Goal: Submit feedback/report problem

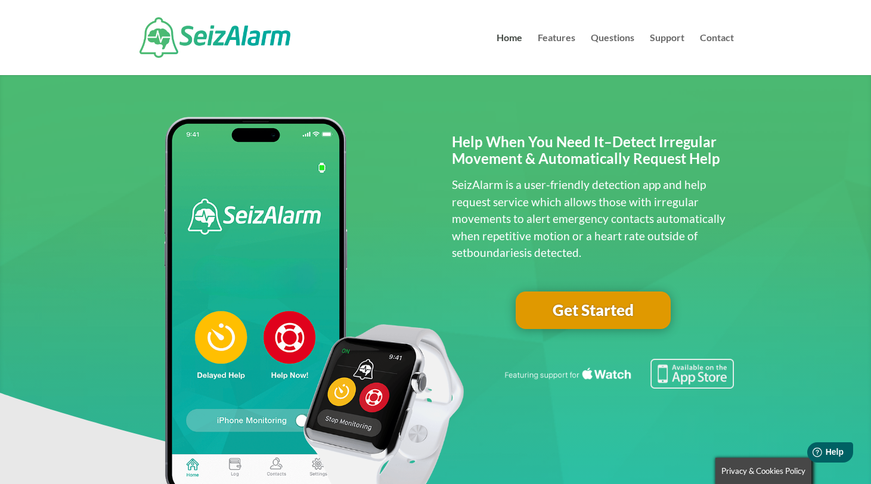
click at [238, 38] on img at bounding box center [215, 37] width 151 height 41
click at [667, 39] on link "Support" at bounding box center [667, 54] width 35 height 42
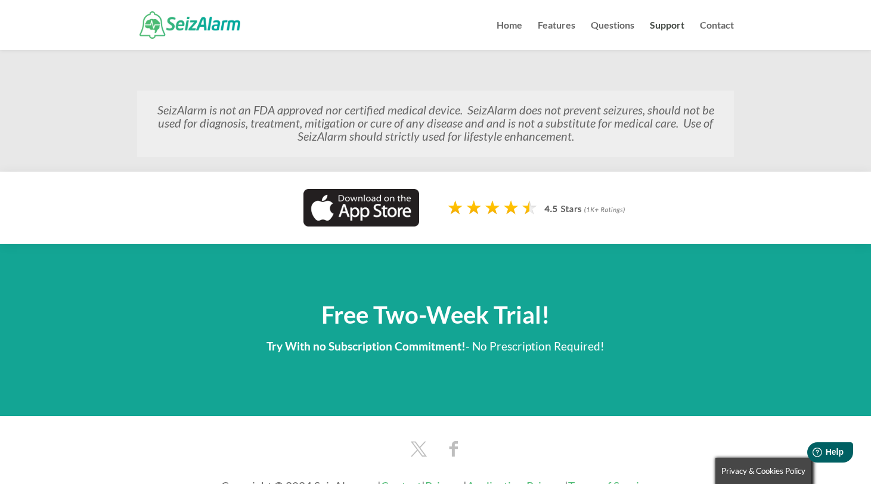
scroll to position [931, 0]
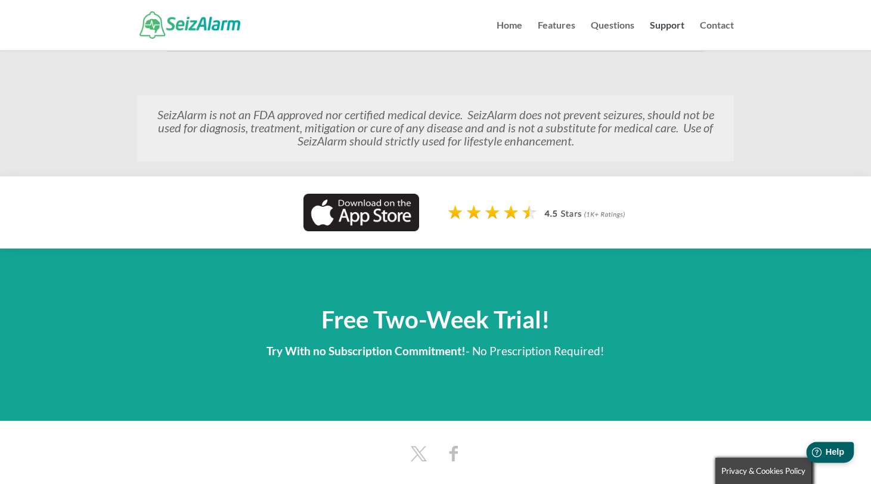
click at [831, 451] on span "Help" at bounding box center [834, 452] width 19 height 10
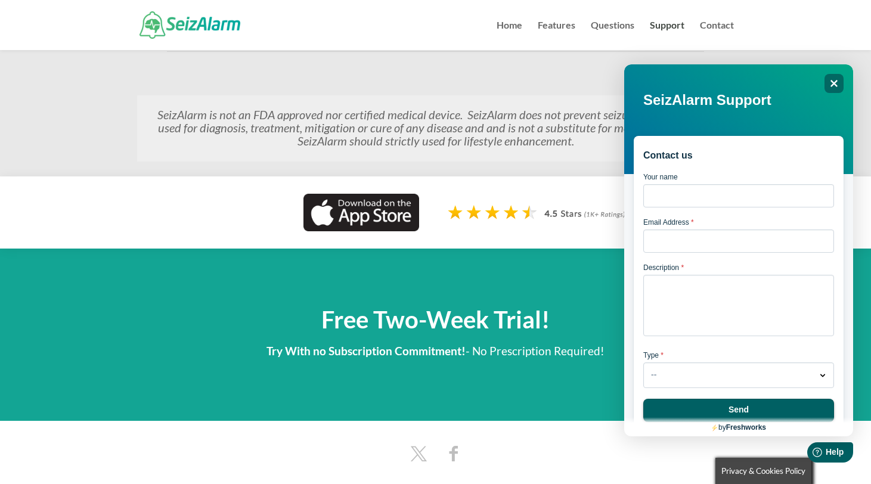
scroll to position [0, 0]
click at [679, 200] on input "Your name" at bounding box center [738, 195] width 191 height 23
type input "Stephen Plitt"
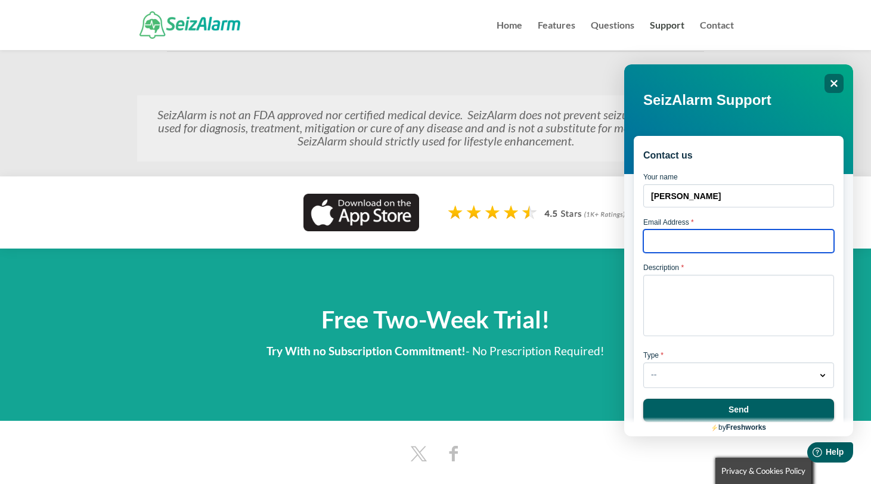
click at [690, 238] on input "Email Address *" at bounding box center [738, 241] width 191 height 23
type input "steve@stephenplitt.com"
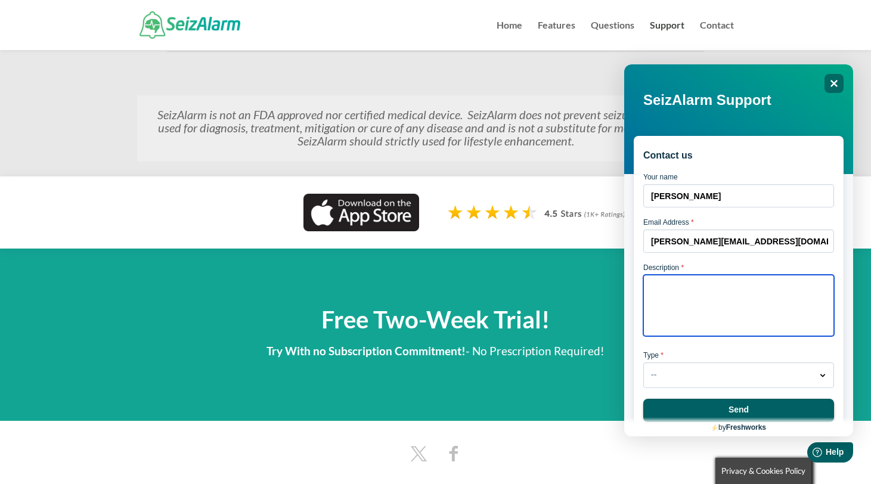
click at [698, 284] on textarea "Description *" at bounding box center [738, 305] width 191 height 61
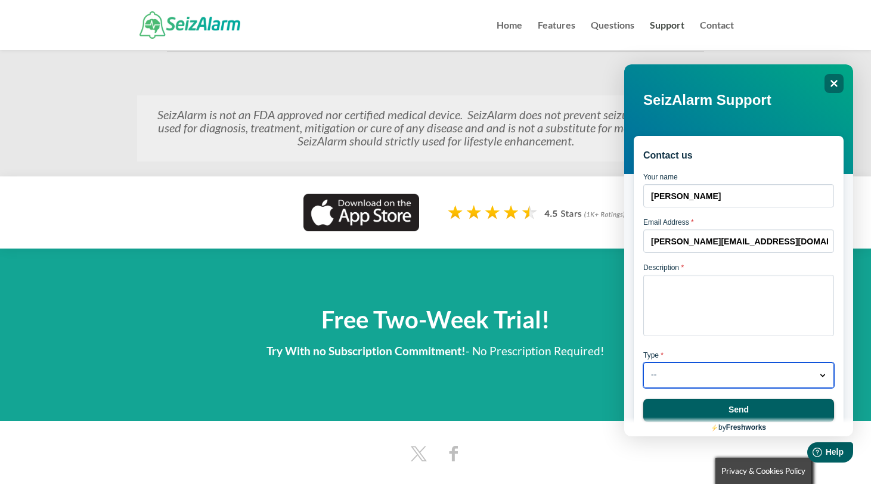
click at [794, 377] on button "-- Dropdown arrow" at bounding box center [738, 375] width 191 height 26
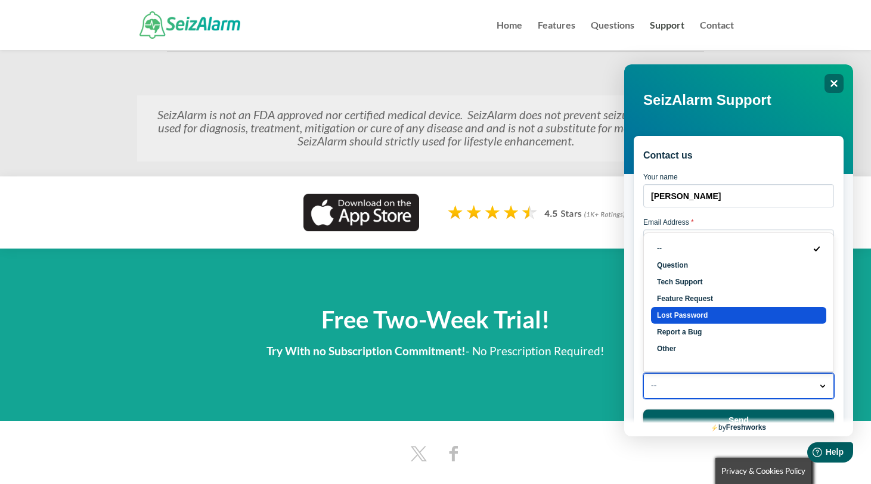
scroll to position [17, 0]
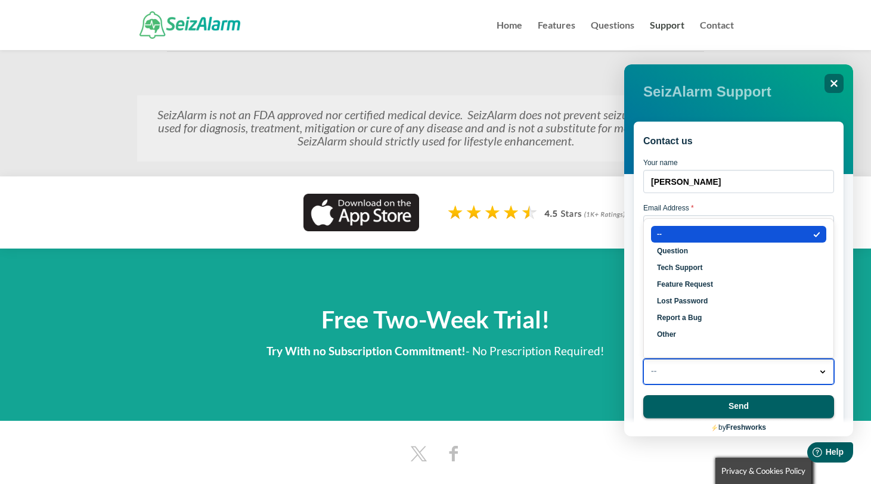
click at [744, 235] on li "--" at bounding box center [738, 234] width 175 height 17
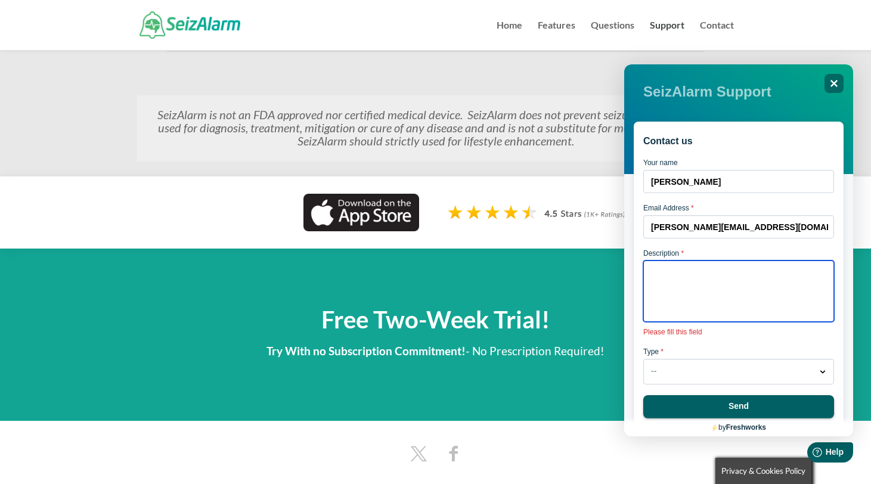
click at [716, 267] on textarea "Description *" at bounding box center [738, 291] width 191 height 61
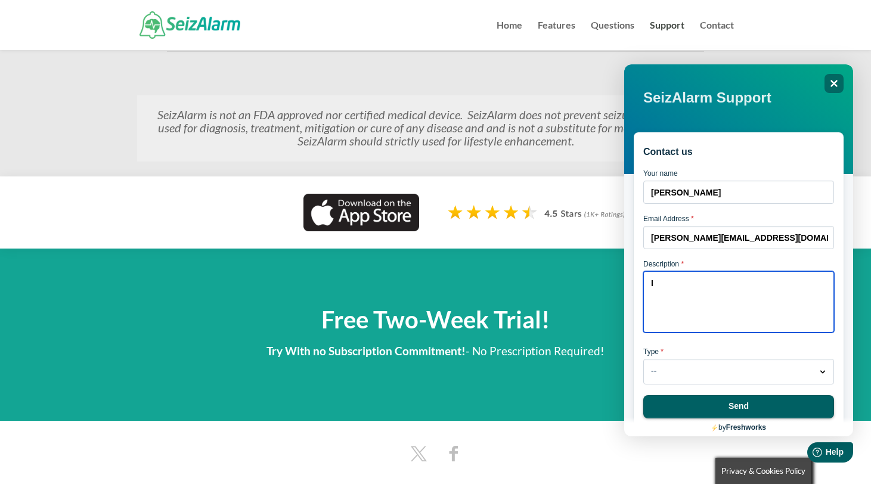
scroll to position [5, 0]
click at [741, 285] on textarea "I switched plans but" at bounding box center [738, 301] width 191 height 61
click at [713, 281] on textarea "I switched plans but the old (yearly)" at bounding box center [738, 301] width 191 height 61
click at [697, 290] on textarea "I switched plans to monthly but the old (yearly)" at bounding box center [738, 301] width 191 height 61
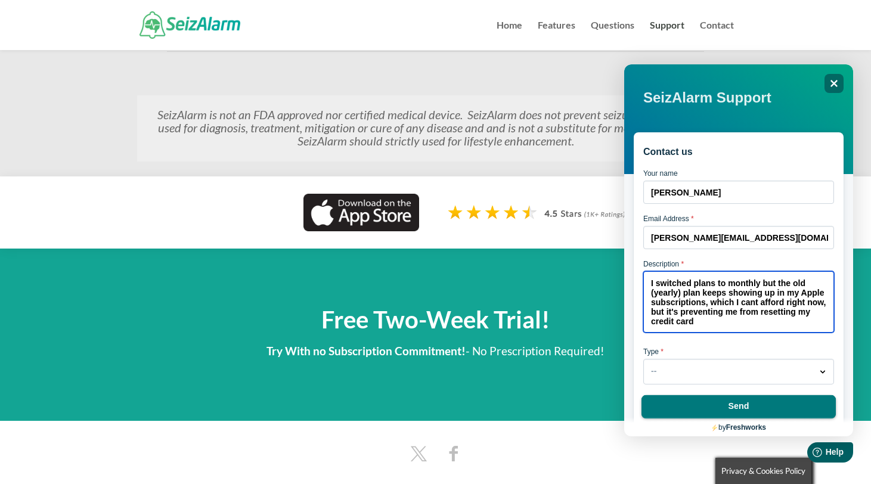
type textarea "I switched plans to monthly but the old (yearly) plan keeps showing up in my Ap…"
click at [734, 407] on button "Send" at bounding box center [739, 407] width 194 height 24
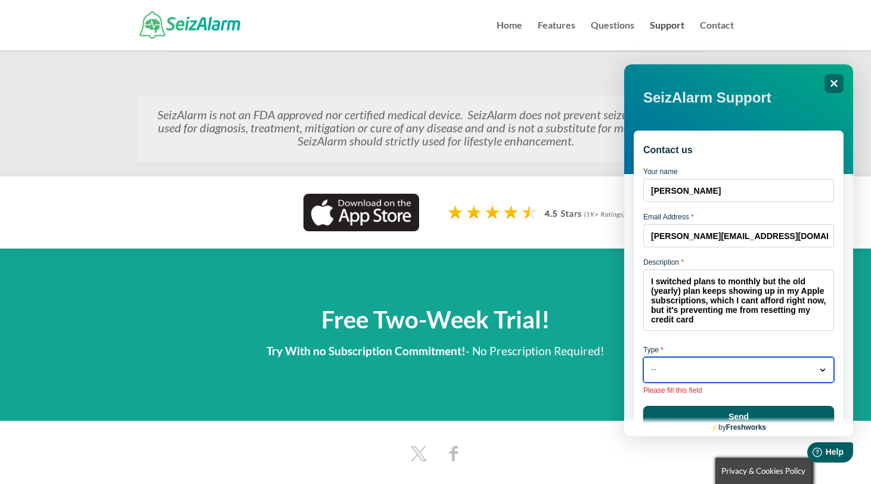
click at [706, 374] on button "-- Dropdown arrow" at bounding box center [738, 370] width 191 height 26
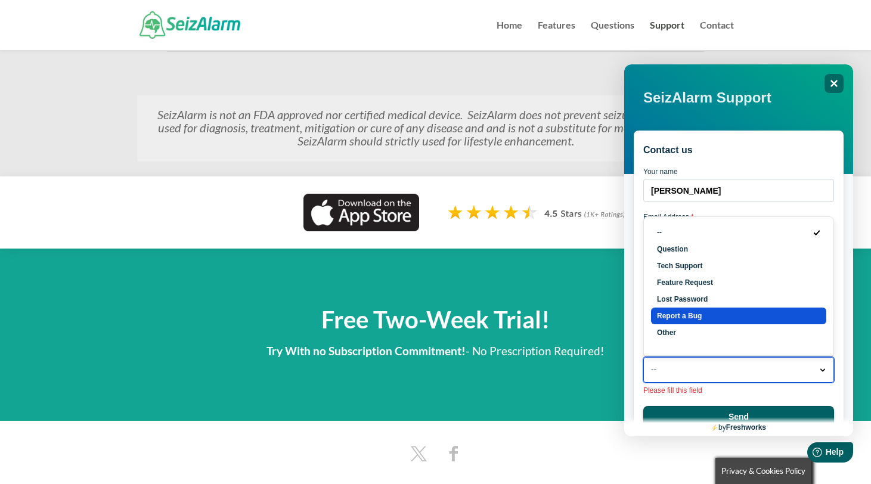
scroll to position [18, 0]
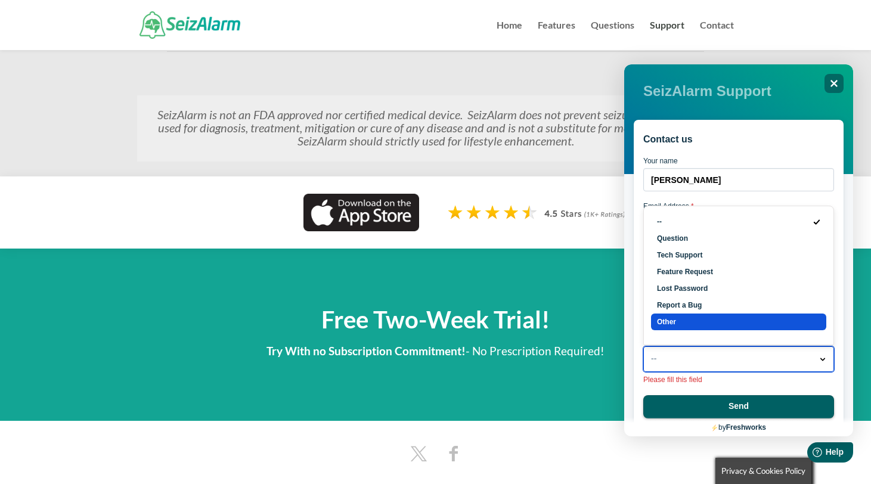
click at [700, 324] on li "Other" at bounding box center [738, 322] width 175 height 17
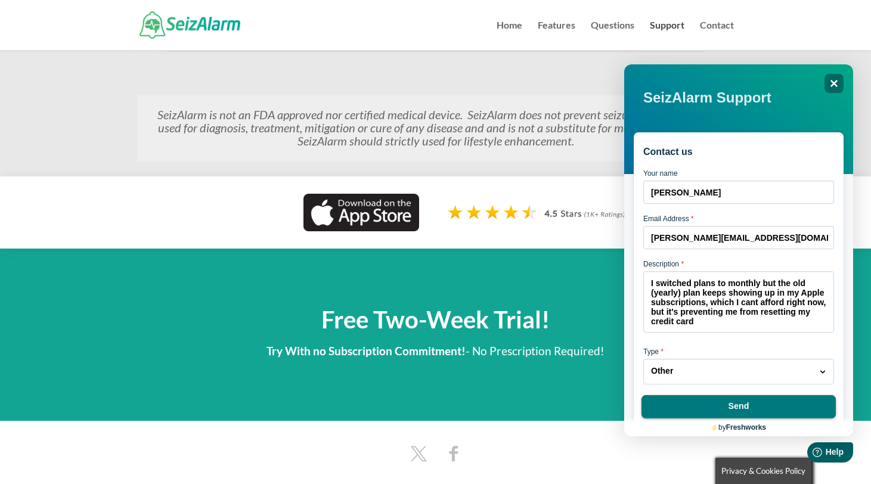
click at [729, 406] on button "Send" at bounding box center [739, 407] width 194 height 24
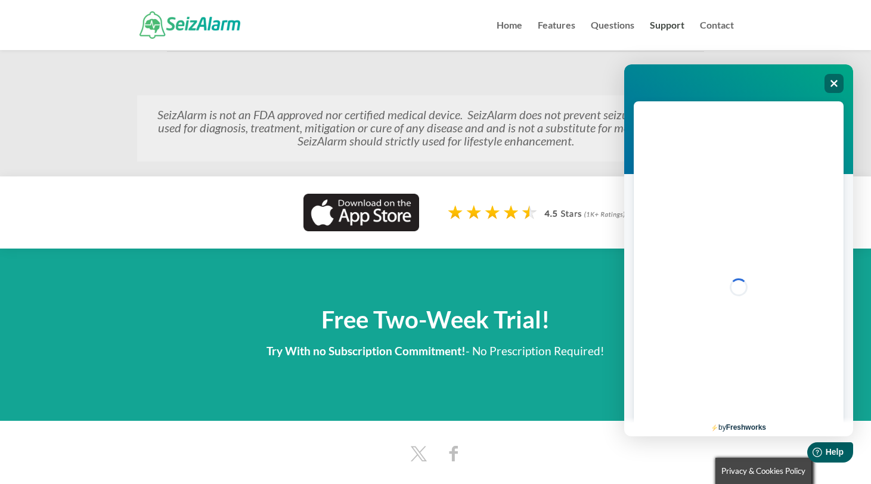
scroll to position [0, 0]
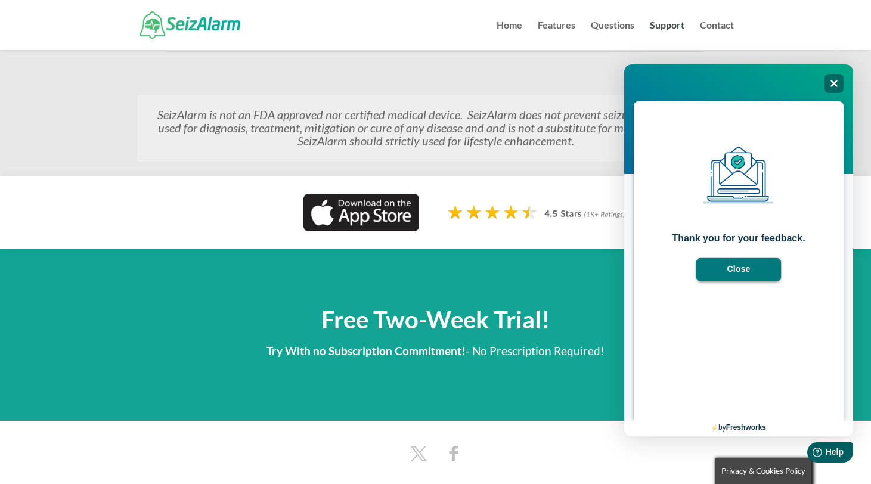
click at [739, 262] on button "Close" at bounding box center [738, 270] width 85 height 24
